Goal: Navigation & Orientation: Find specific page/section

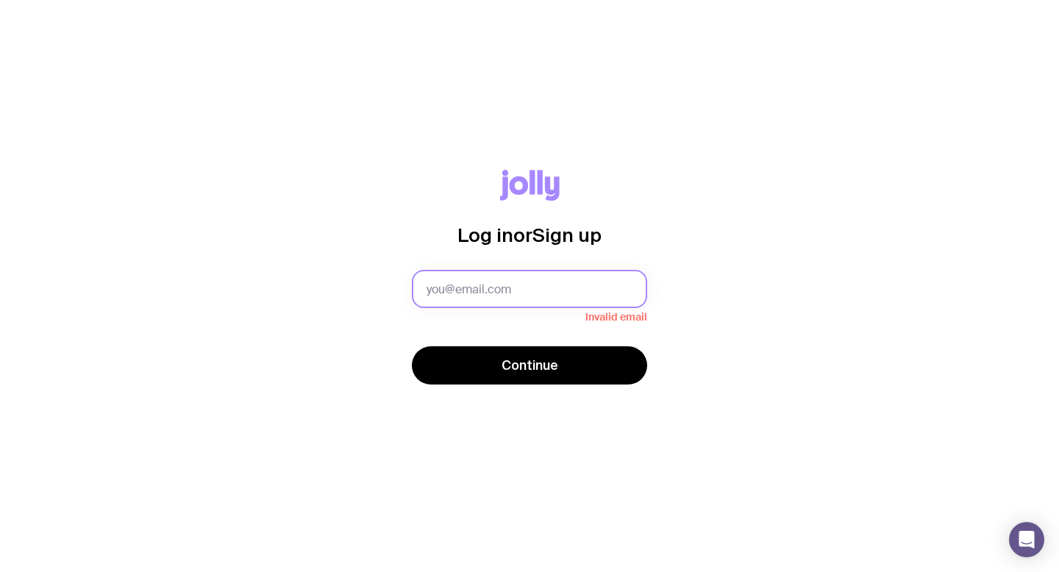
type input "[PERSON_NAME][EMAIL_ADDRESS][DOMAIN_NAME]"
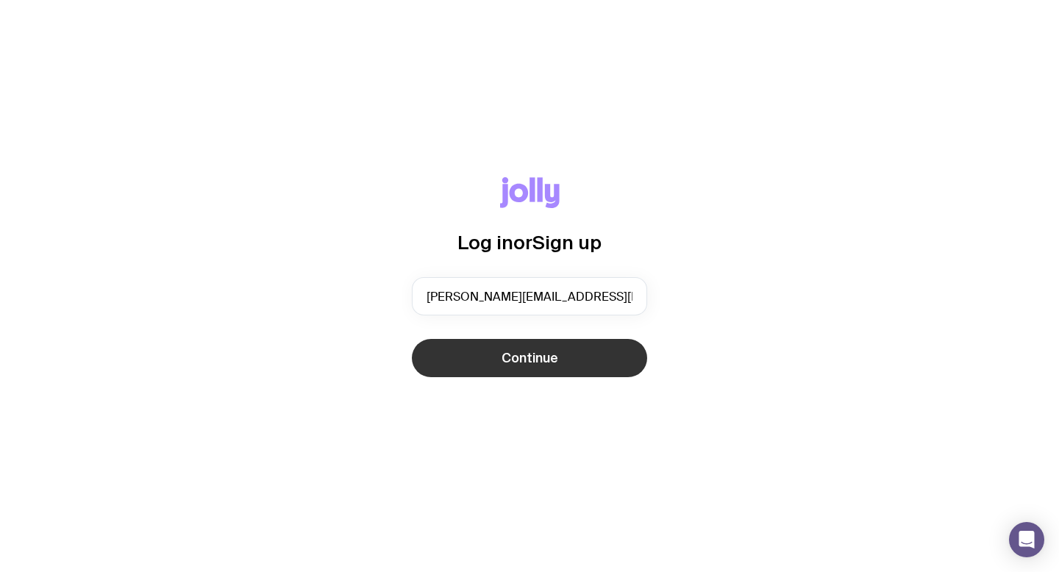
click at [531, 357] on span "Continue" at bounding box center [530, 358] width 57 height 18
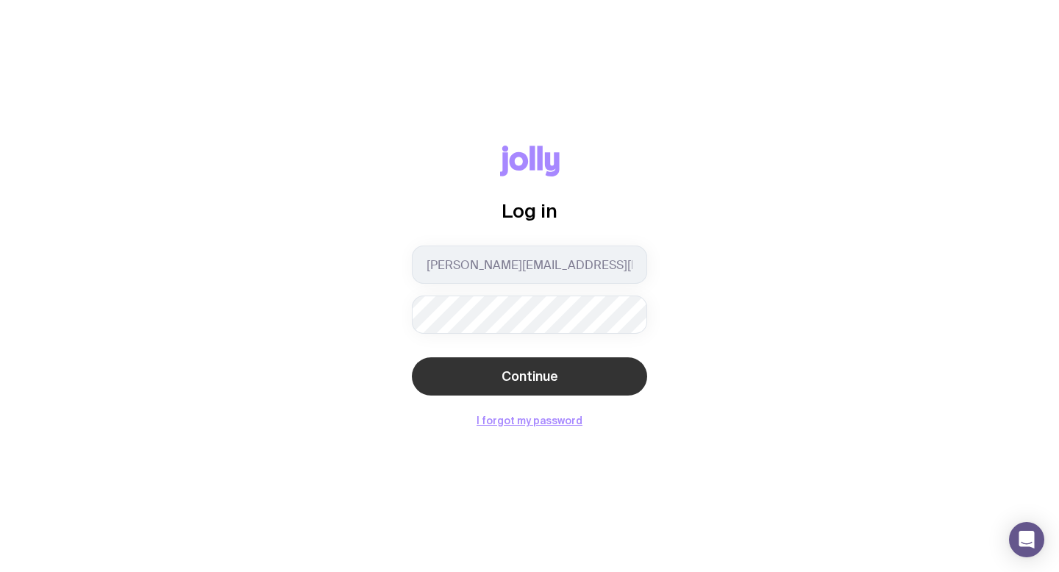
click at [535, 376] on span "Continue" at bounding box center [530, 377] width 57 height 18
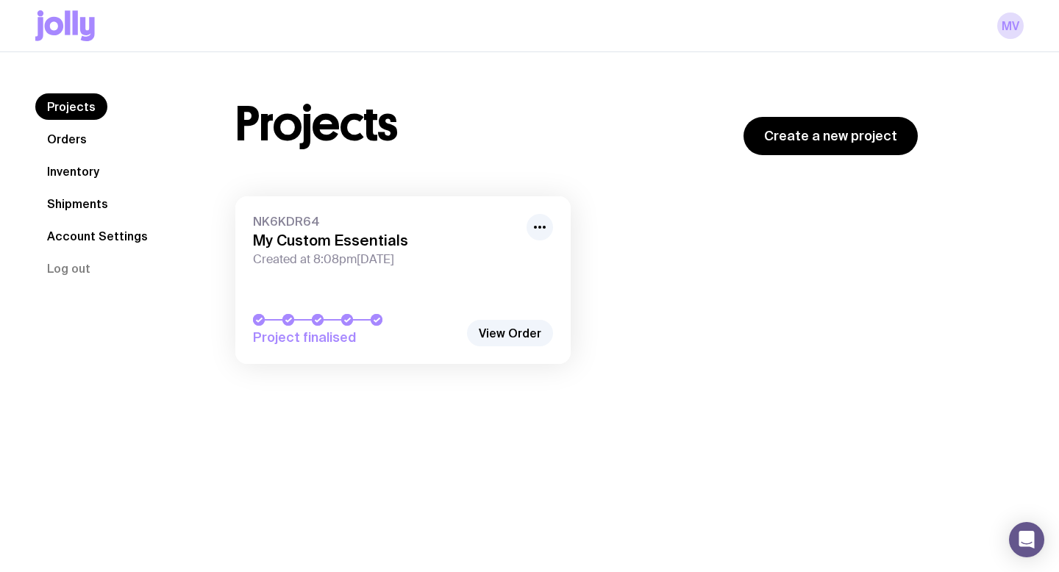
click at [80, 202] on link "Shipments" at bounding box center [77, 203] width 85 height 26
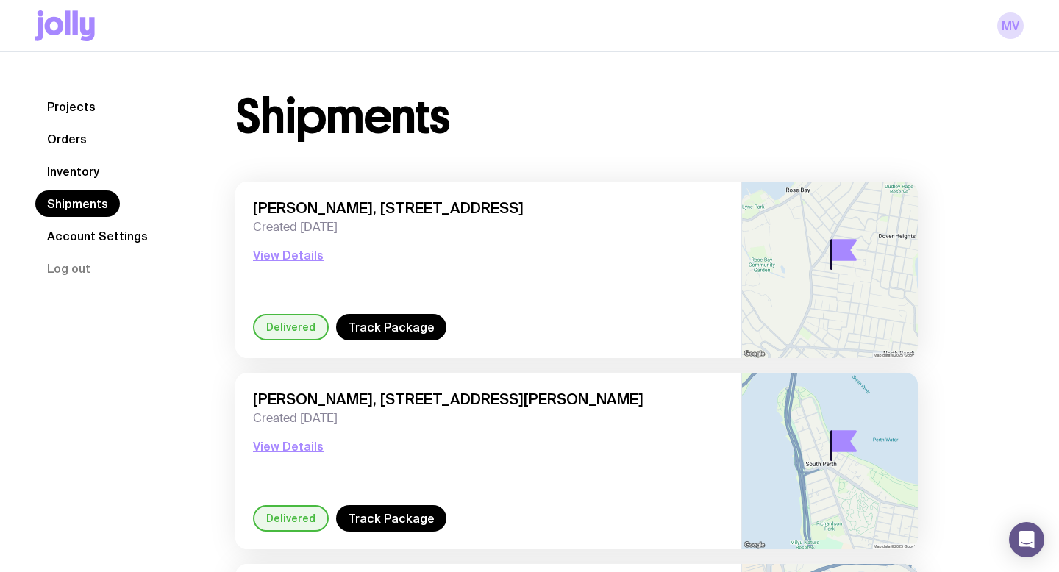
click at [85, 237] on link "Account Settings" at bounding box center [97, 236] width 124 height 26
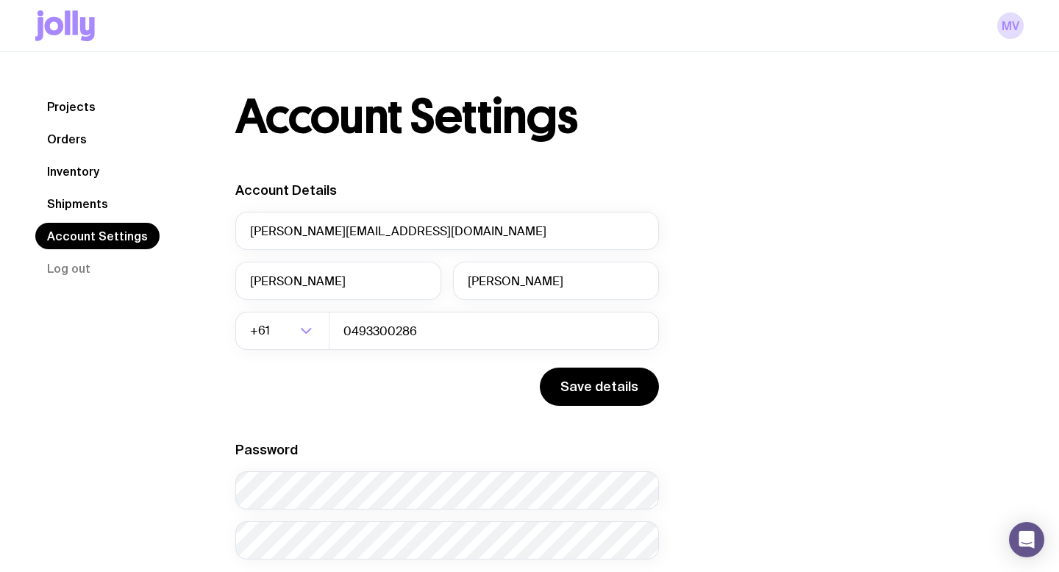
click at [76, 105] on link "Projects" at bounding box center [71, 106] width 72 height 26
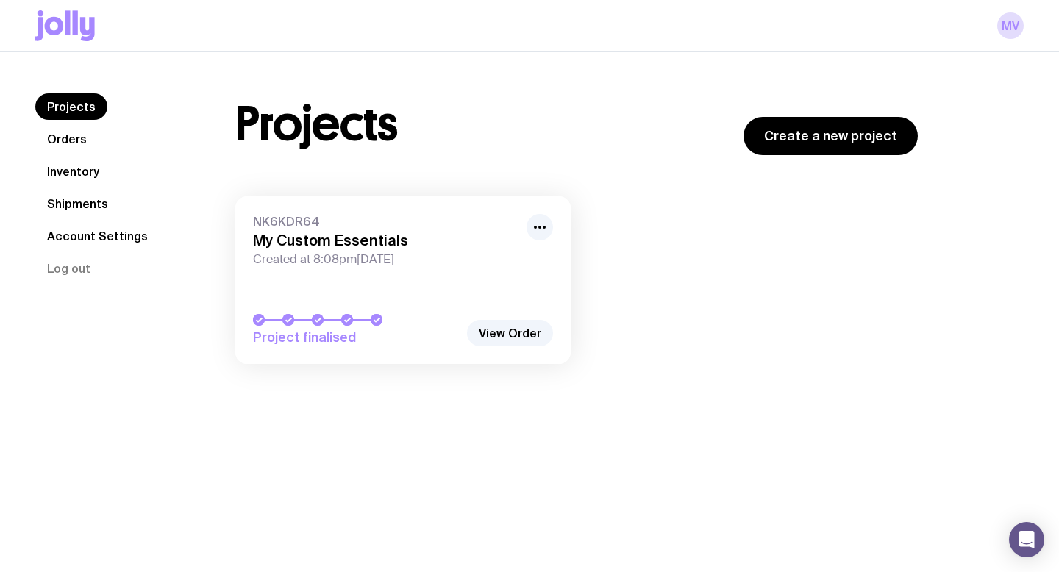
click at [70, 130] on link "Orders" at bounding box center [66, 139] width 63 height 26
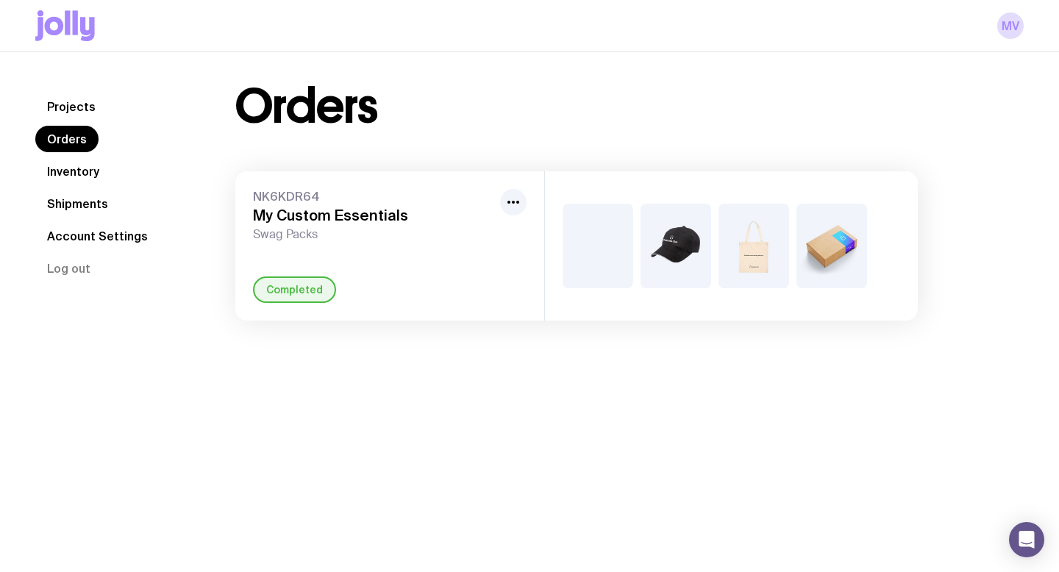
scroll to position [11, 0]
click at [74, 101] on link "Projects" at bounding box center [71, 106] width 72 height 26
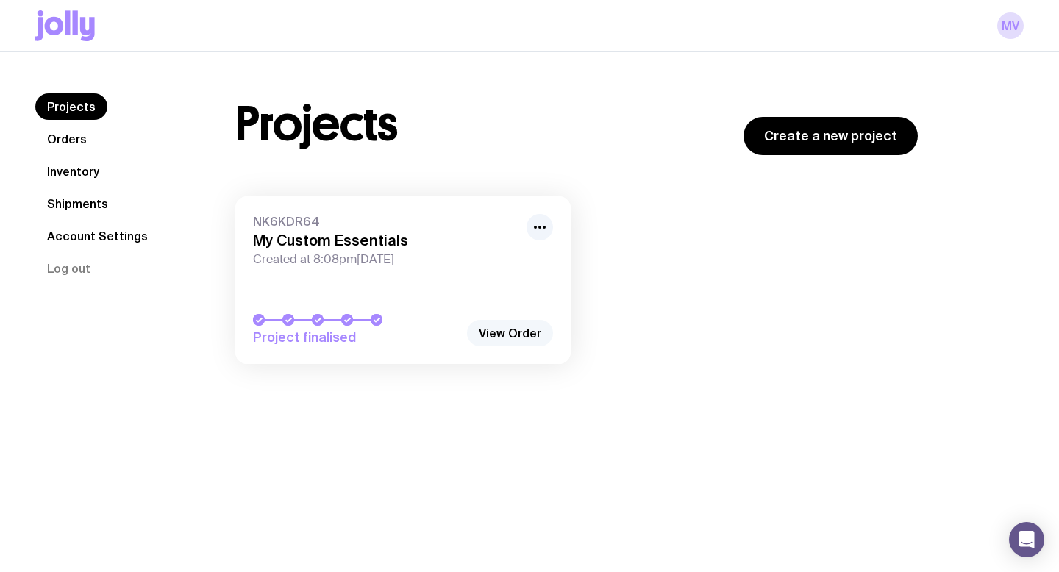
click at [499, 329] on link "View Order" at bounding box center [510, 333] width 86 height 26
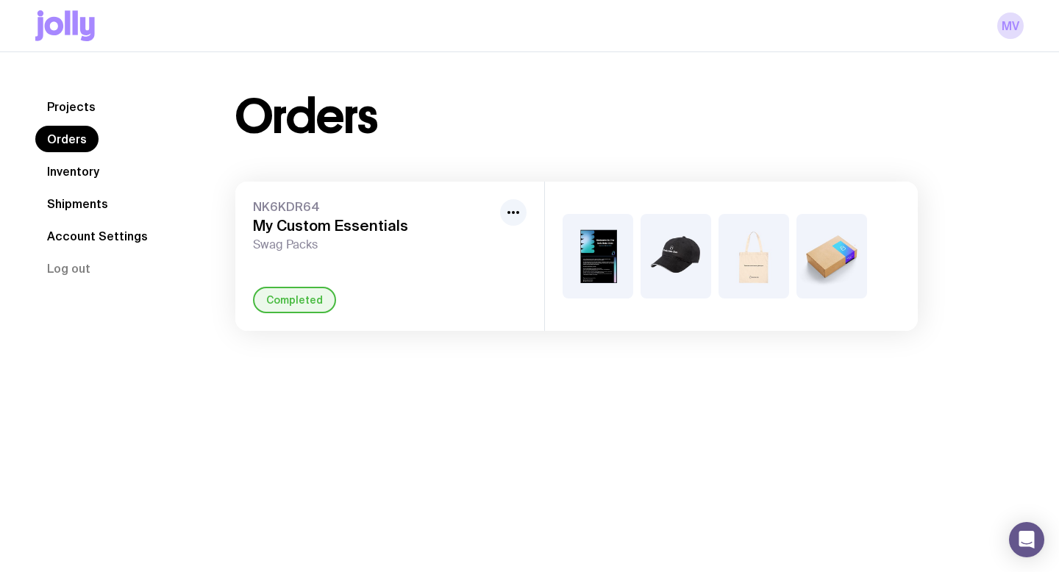
click at [491, 269] on div "NK6KDR64 My Custom Essentials Swag Packs Completed" at bounding box center [389, 256] width 309 height 149
click at [60, 170] on link "Inventory" at bounding box center [73, 171] width 76 height 26
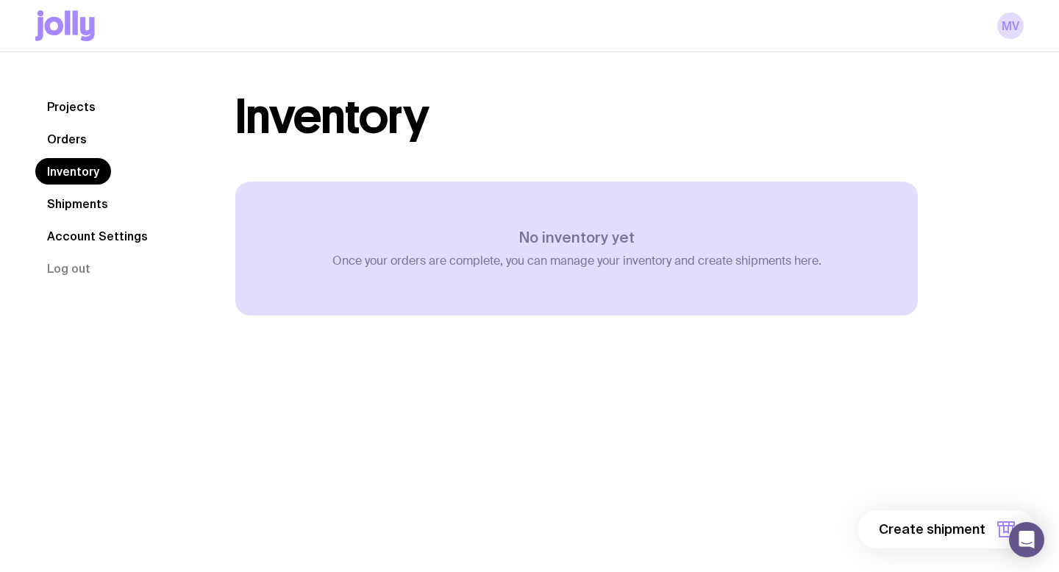
click at [60, 194] on link "Shipments" at bounding box center [77, 203] width 85 height 26
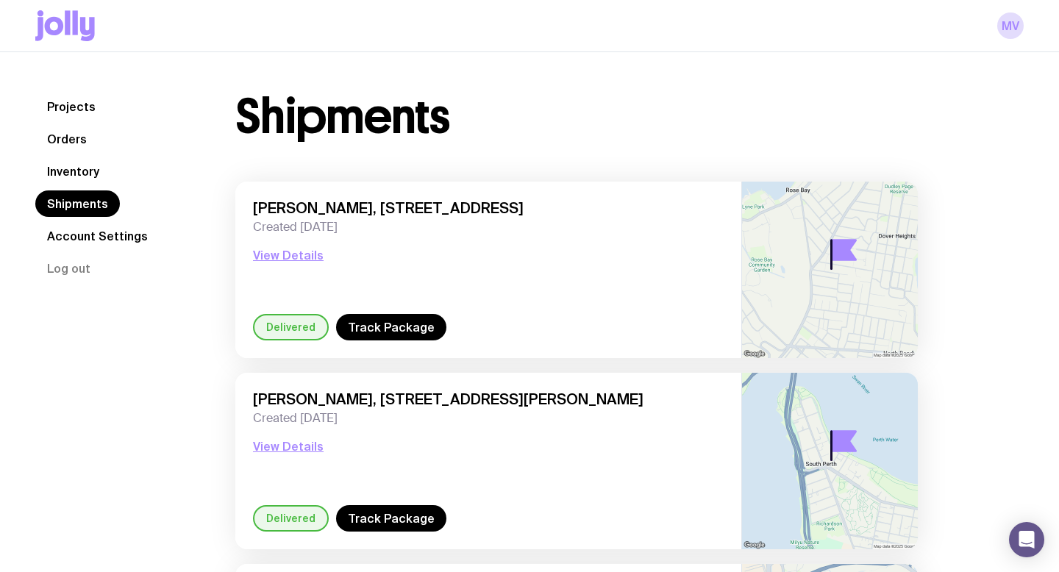
click at [72, 94] on link "Projects" at bounding box center [71, 106] width 72 height 26
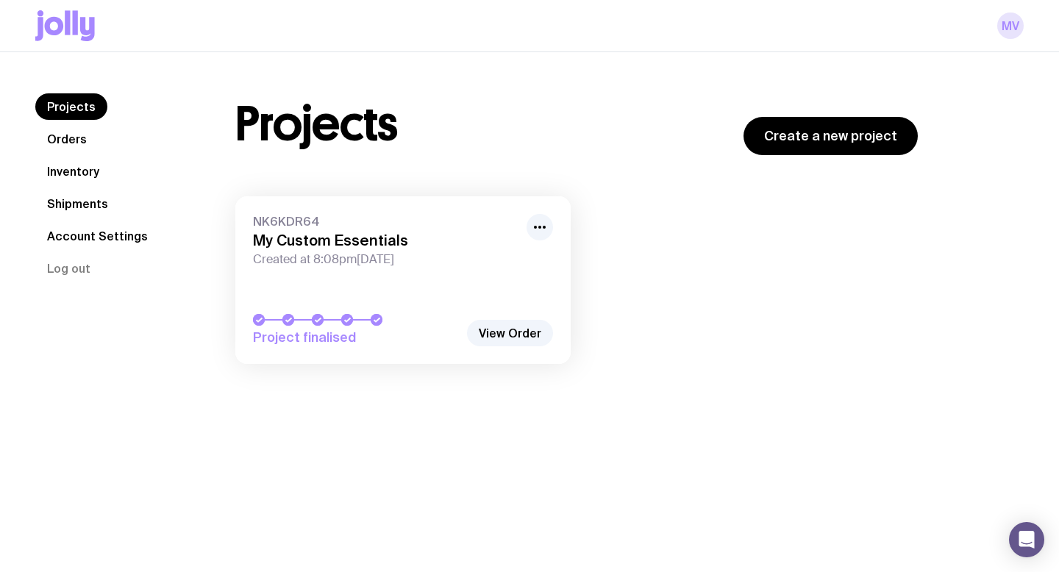
click at [1011, 29] on link "Mv" at bounding box center [1010, 26] width 26 height 26
click at [530, 341] on link "View Order" at bounding box center [510, 333] width 86 height 26
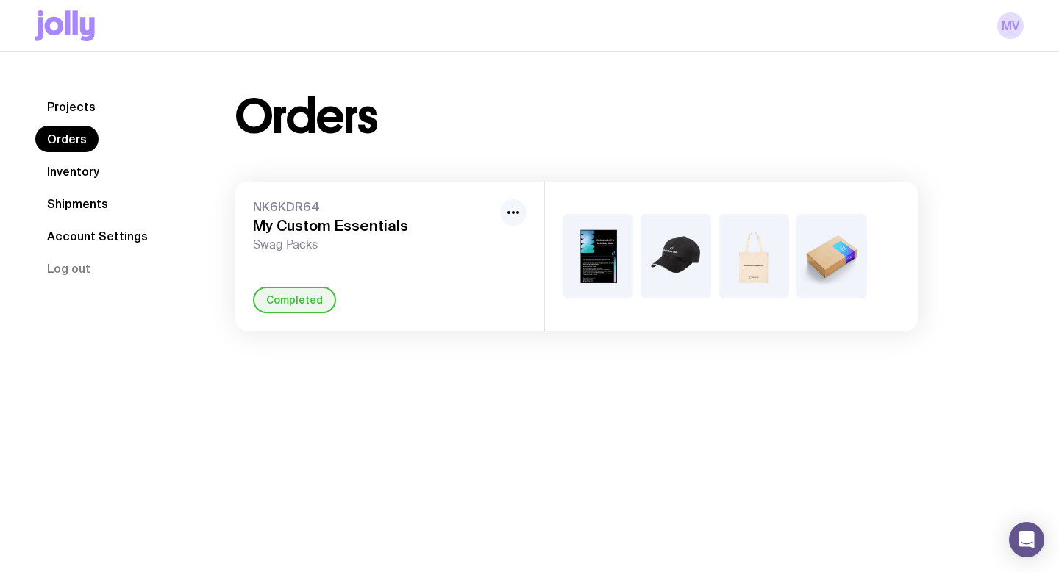
click at [516, 202] on button "button" at bounding box center [513, 212] width 26 height 26
click at [578, 313] on div at bounding box center [731, 256] width 373 height 149
